Goal: Information Seeking & Learning: Learn about a topic

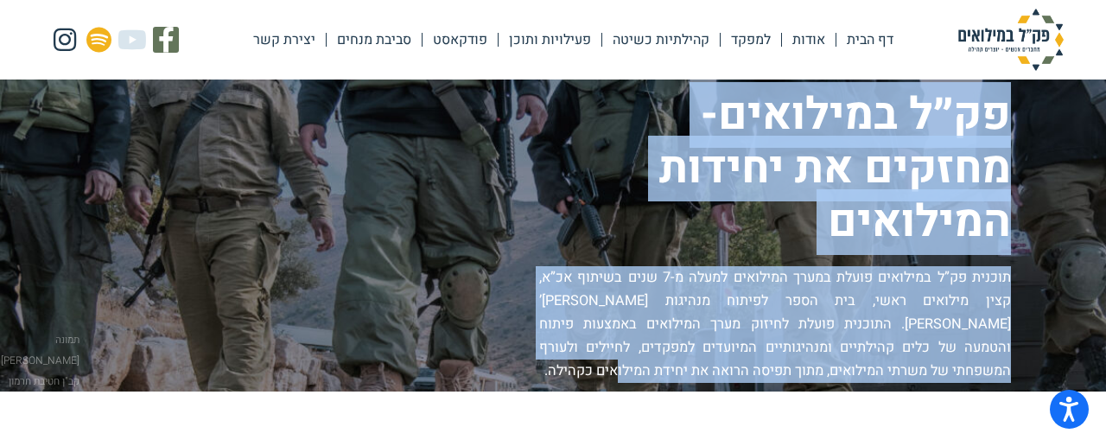
drag, startPoint x: 997, startPoint y: 105, endPoint x: 706, endPoint y: 383, distance: 402.8
click at [706, 383] on div "פק״ל במילואים- מחזקים את יחידות המילואים תוכנית פק”ל במילואים פועלת במערך המילו…" at bounding box center [510, 235] width 1002 height 295
click at [706, 383] on p "תוכנית פק”ל במילואים פועלת במערך המילואים למעלה מ-7 שנים בשיתוף אכ”א, קצין מילו…" at bounding box center [775, 324] width 472 height 117
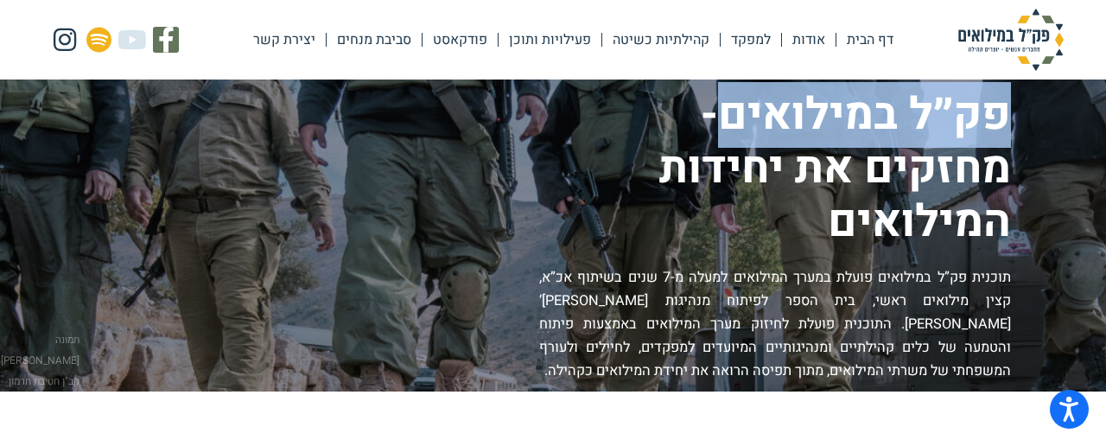
drag, startPoint x: 716, startPoint y: 117, endPoint x: 1016, endPoint y: 117, distance: 300.7
click at [1016, 117] on div "פק״ל במילואים- מחזקים את יחידות המילואים תוכנית פק”ל במילואים פועלת במערך המילו…" at bounding box center [553, 235] width 1089 height 295
click at [822, 48] on link "אודות" at bounding box center [809, 40] width 54 height 40
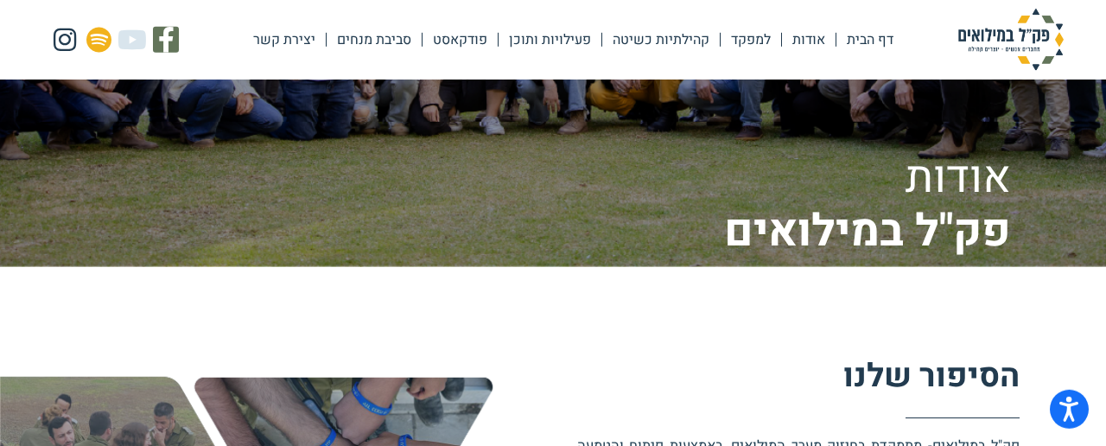
scroll to position [270, 0]
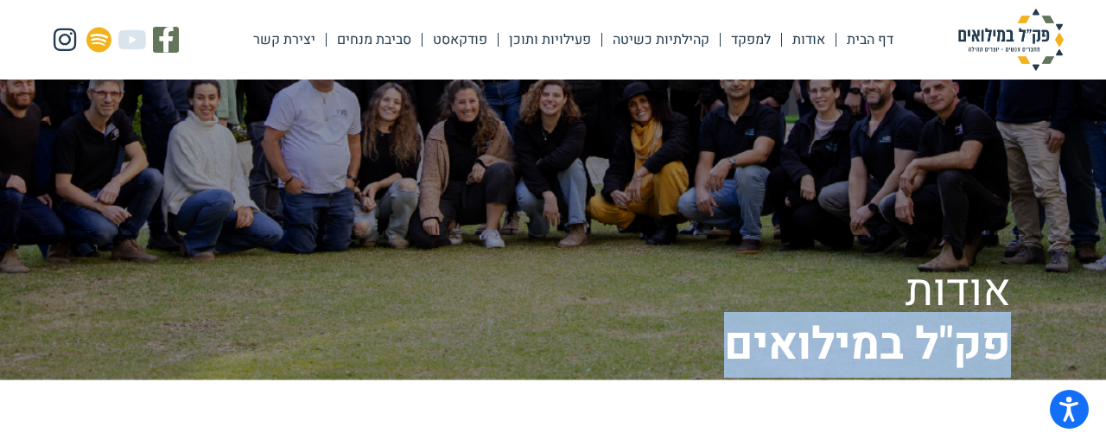
drag, startPoint x: 715, startPoint y: 350, endPoint x: 1012, endPoint y: 352, distance: 297.3
click at [1012, 352] on div "אודות פק"ל במילואים" at bounding box center [553, 95] width 1089 height 553
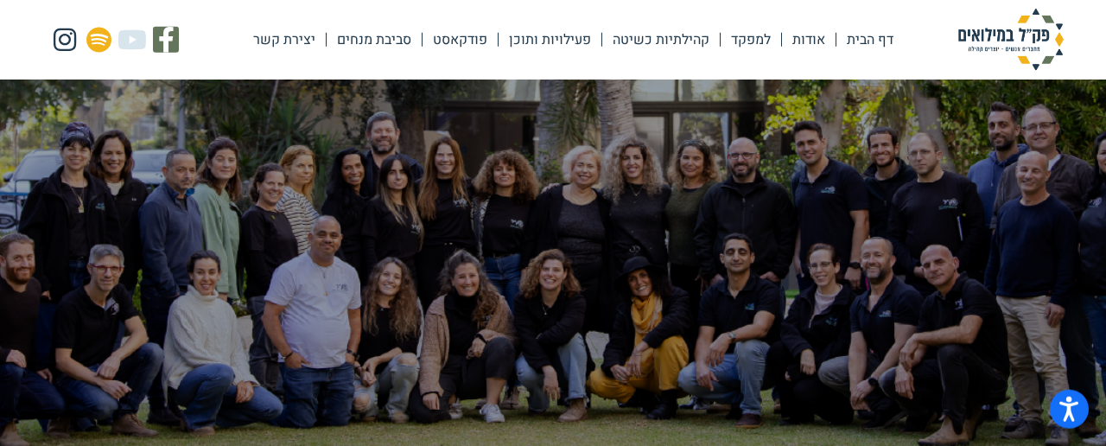
scroll to position [90, 0]
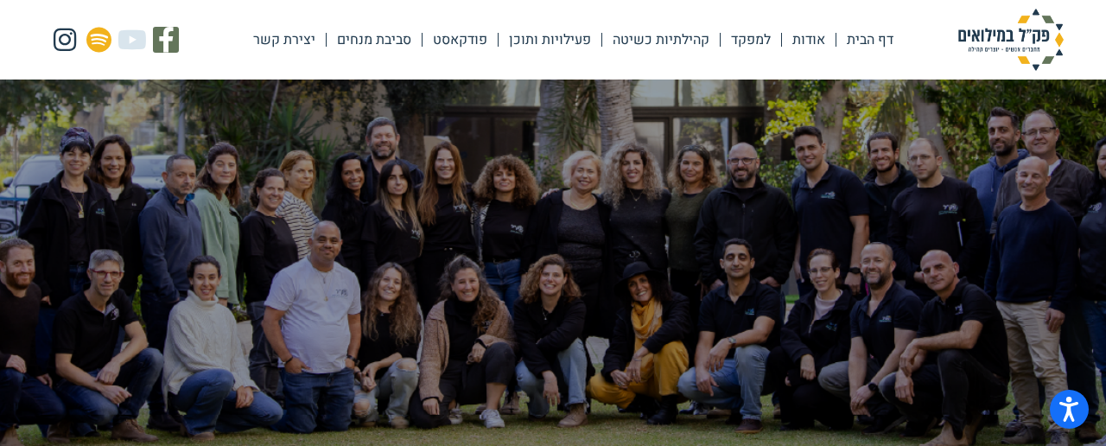
copy h1 "פק"ל במילואים"
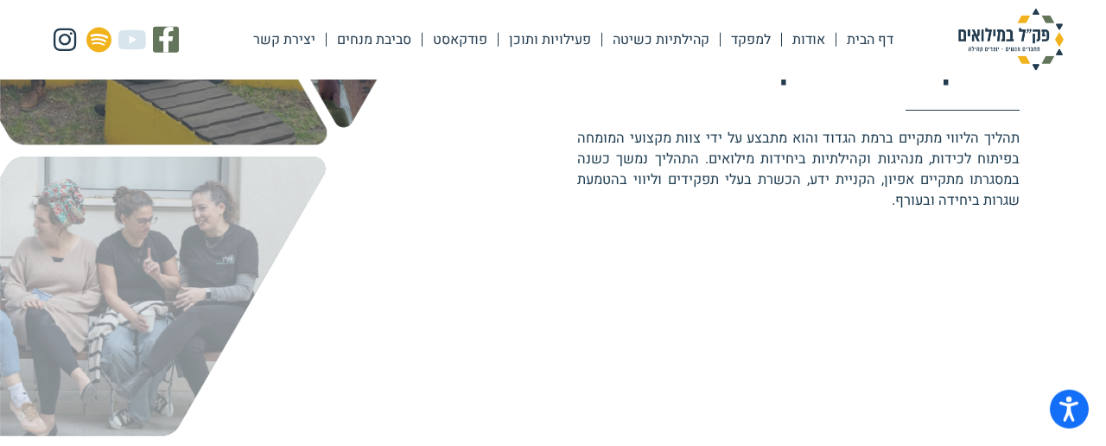
scroll to position [899, 0]
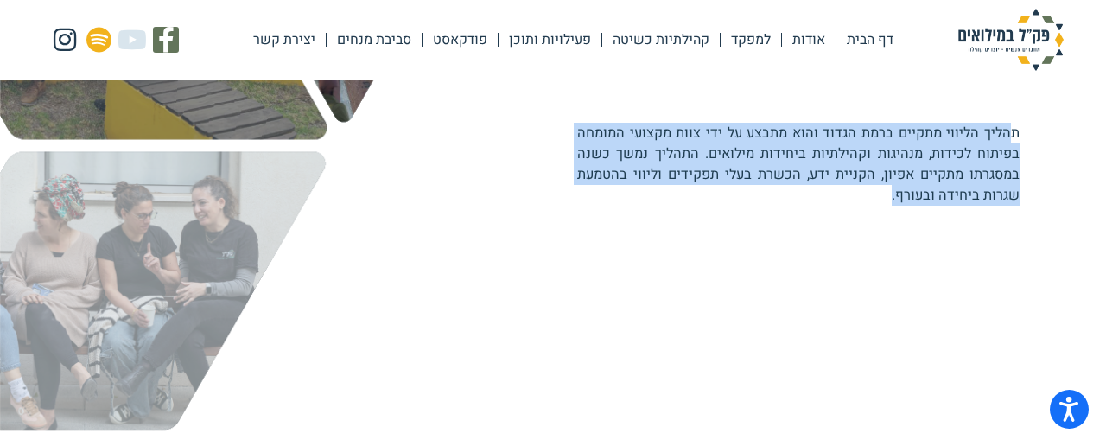
drag, startPoint x: 1009, startPoint y: 132, endPoint x: 881, endPoint y: 207, distance: 147.9
click at [881, 207] on div "הסיפור שלנו פק"ל במילואים- מתמקדת בחיזוק מערך המילואים, באמצעות פיתוח והטמעה של…" at bounding box center [767, 143] width 506 height 611
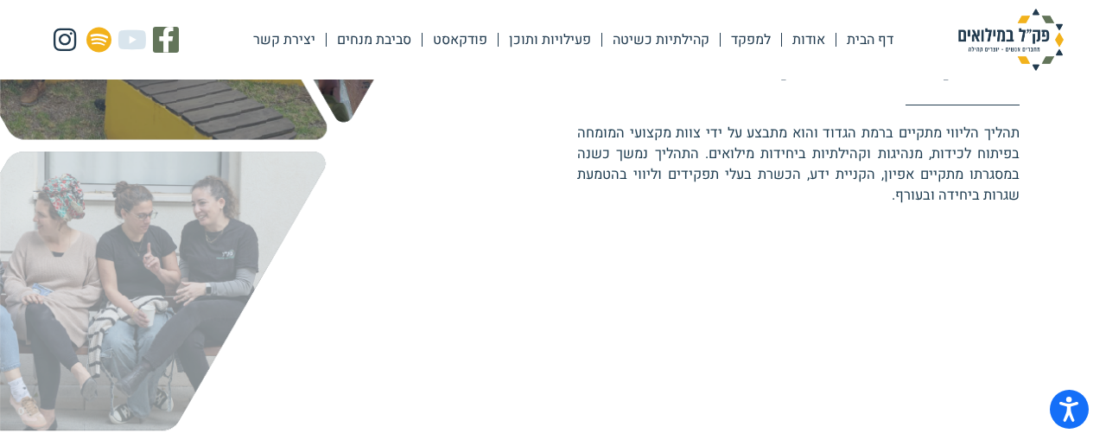
click at [881, 207] on div "הסיפור שלנו פק"ל במילואים- מתמקדת בחיזוק מערך המילואים, באמצעות פיתוח והטמעה של…" at bounding box center [767, 143] width 506 height 611
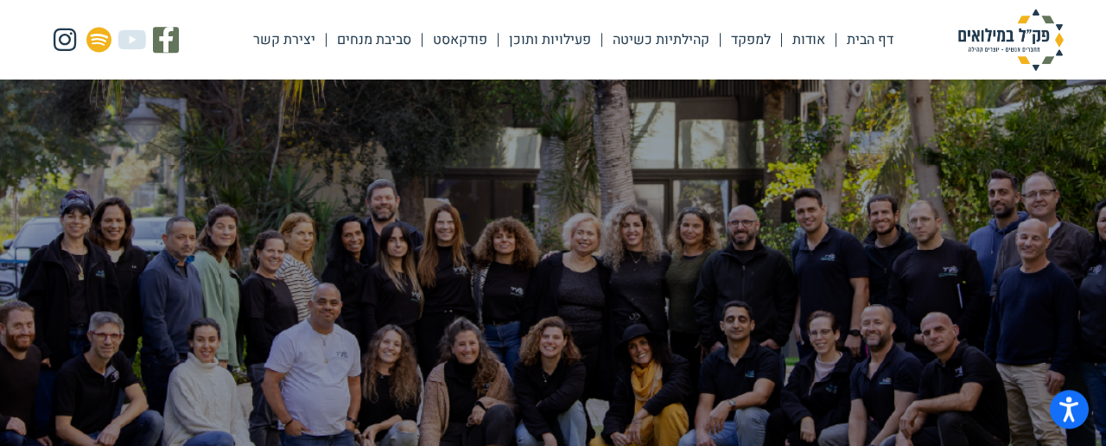
scroll to position [0, 0]
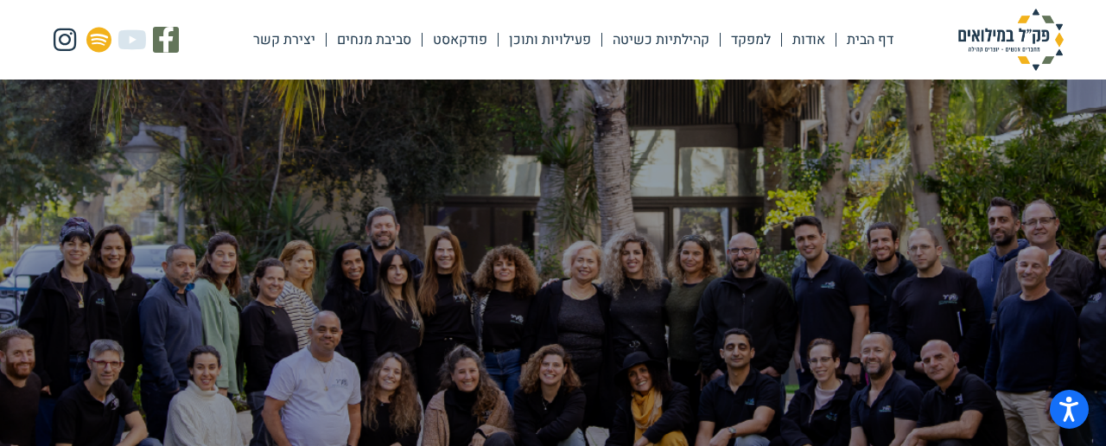
click at [1012, 104] on div "אודות פק"ל במילואים" at bounding box center [553, 364] width 1089 height 553
click at [538, 51] on link "פעילויות ותוכן" at bounding box center [550, 40] width 103 height 40
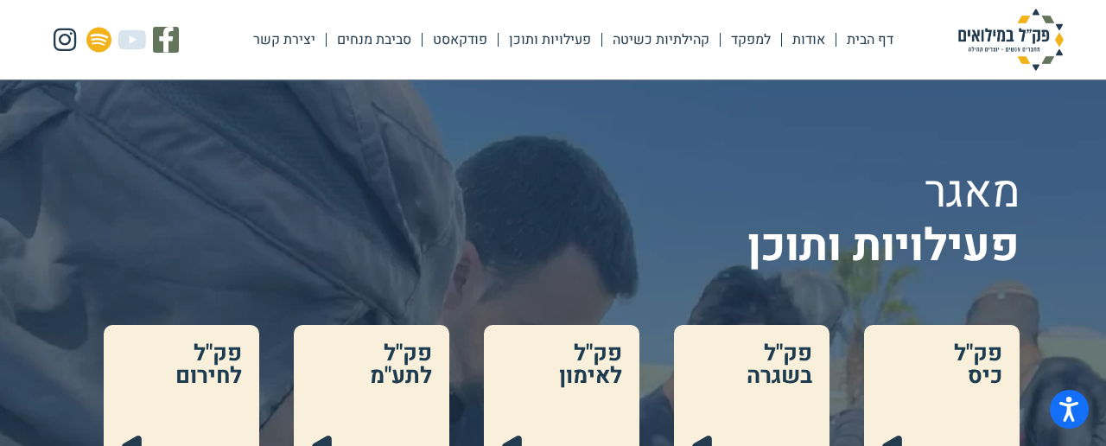
click at [373, 40] on link "סביבת מנחים" at bounding box center [374, 40] width 95 height 40
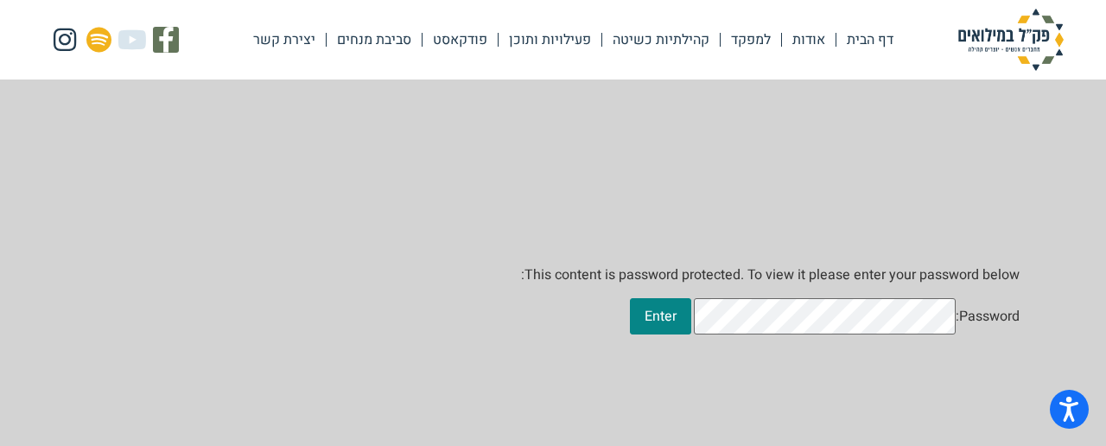
click at [477, 41] on link "פודקאסט" at bounding box center [460, 40] width 75 height 40
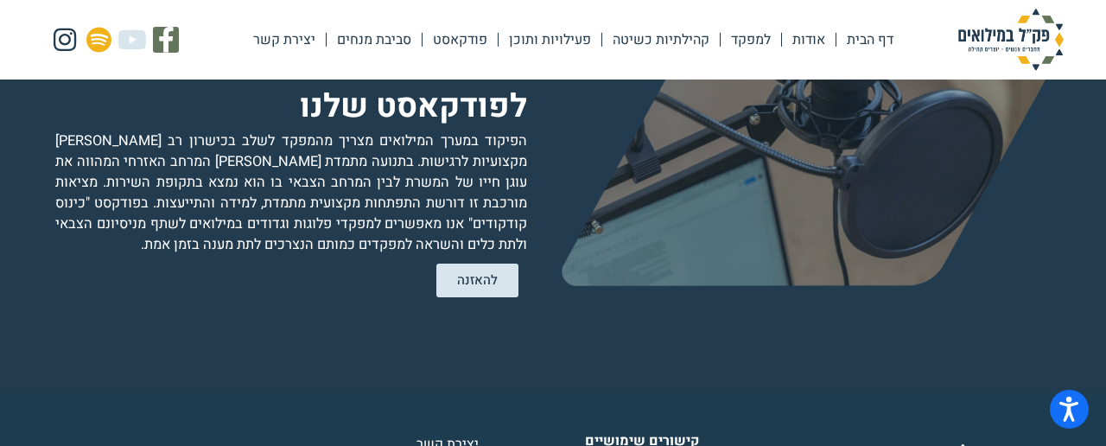
scroll to position [3201, 0]
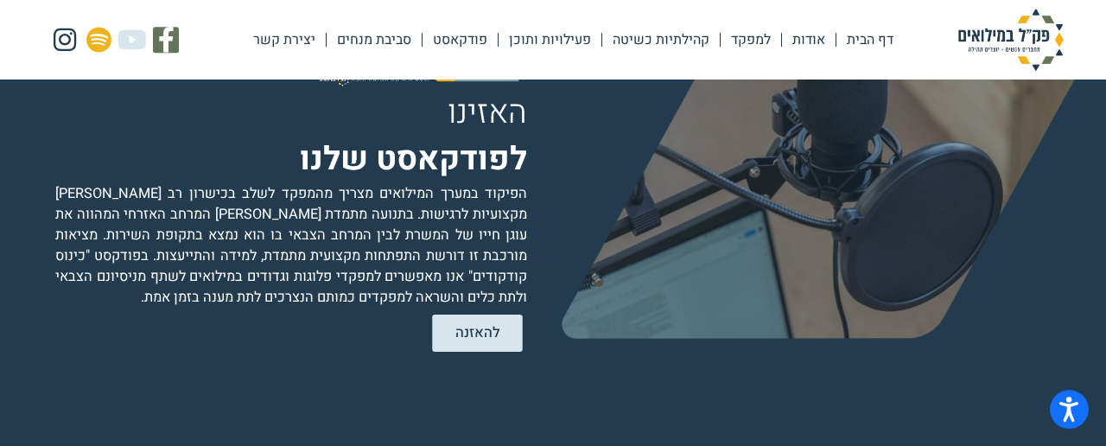
click at [497, 338] on span "להאזנה" at bounding box center [477, 333] width 45 height 15
